Goal: Transaction & Acquisition: Purchase product/service

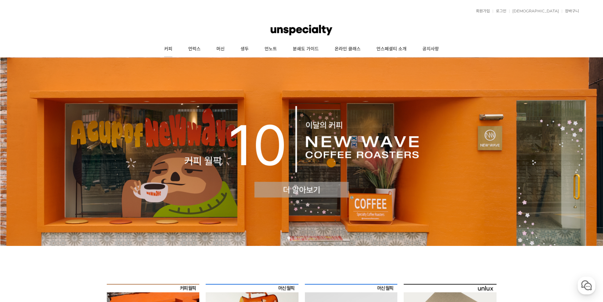
click at [171, 47] on link "커피" at bounding box center [168, 49] width 24 height 16
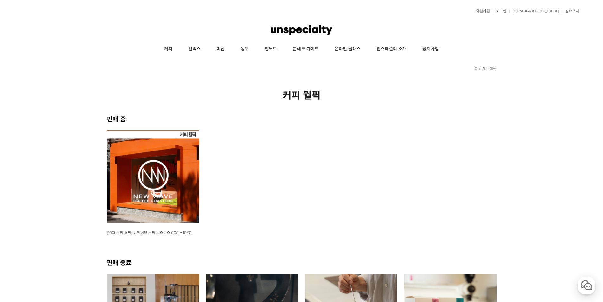
click at [137, 194] on img at bounding box center [153, 176] width 93 height 93
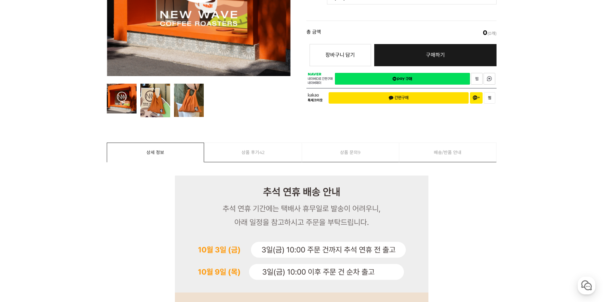
click at [349, 154] on link "상품 문의 9" at bounding box center [350, 152] width 97 height 19
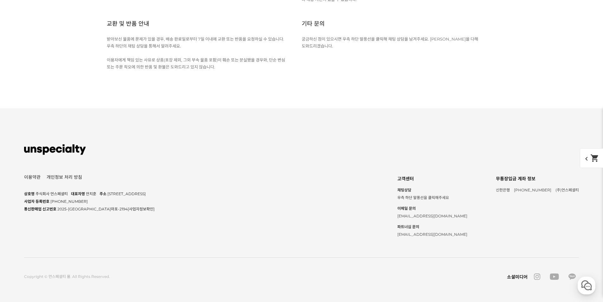
scroll to position [4064, 0]
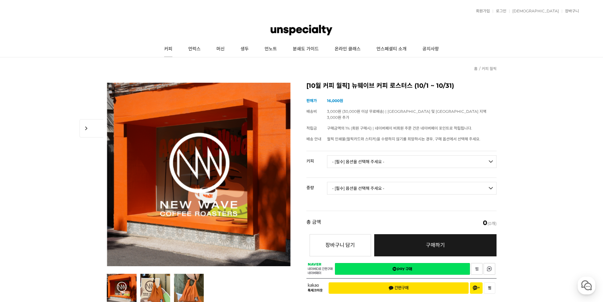
click at [168, 51] on link "커피" at bounding box center [168, 49] width 24 height 16
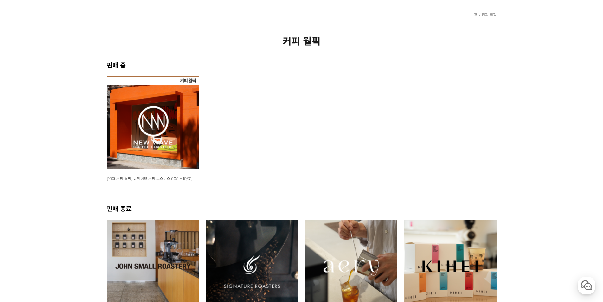
scroll to position [158, 0]
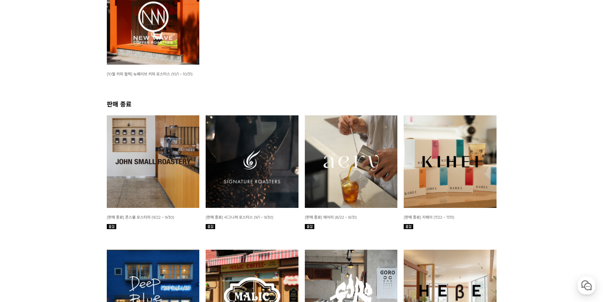
click at [148, 49] on img at bounding box center [153, 18] width 93 height 93
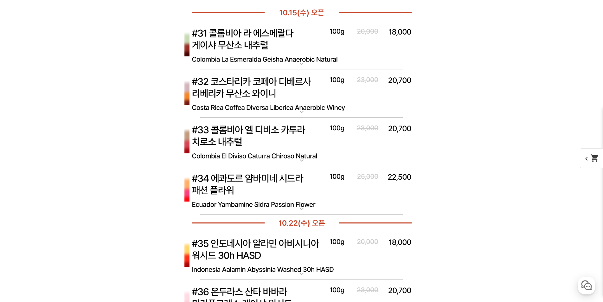
scroll to position [3633, 0]
